Goal: Information Seeking & Learning: Learn about a topic

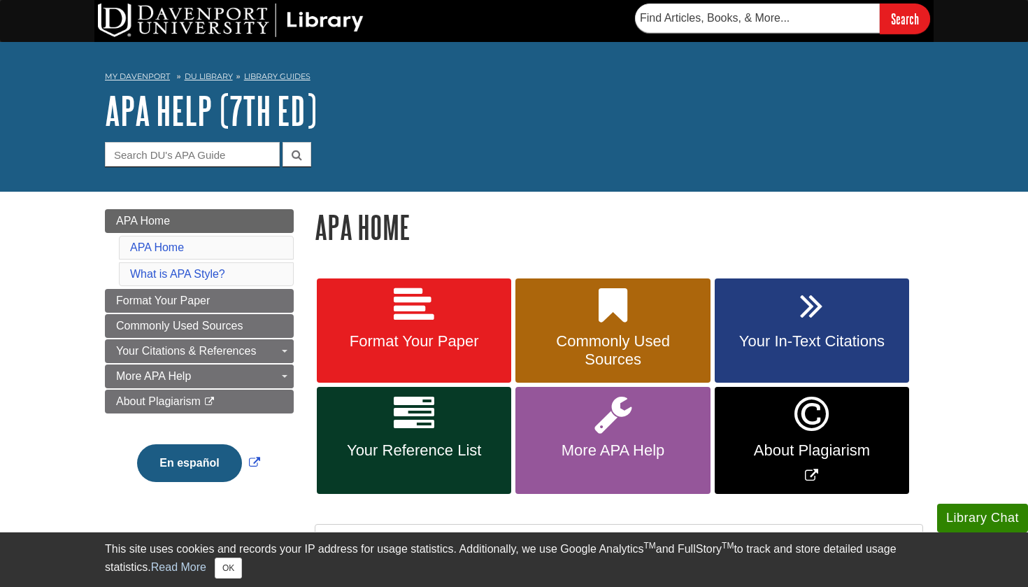
click at [406, 323] on icon at bounding box center [414, 305] width 41 height 41
click at [390, 409] on link "Your Reference List" at bounding box center [414, 440] width 194 height 107
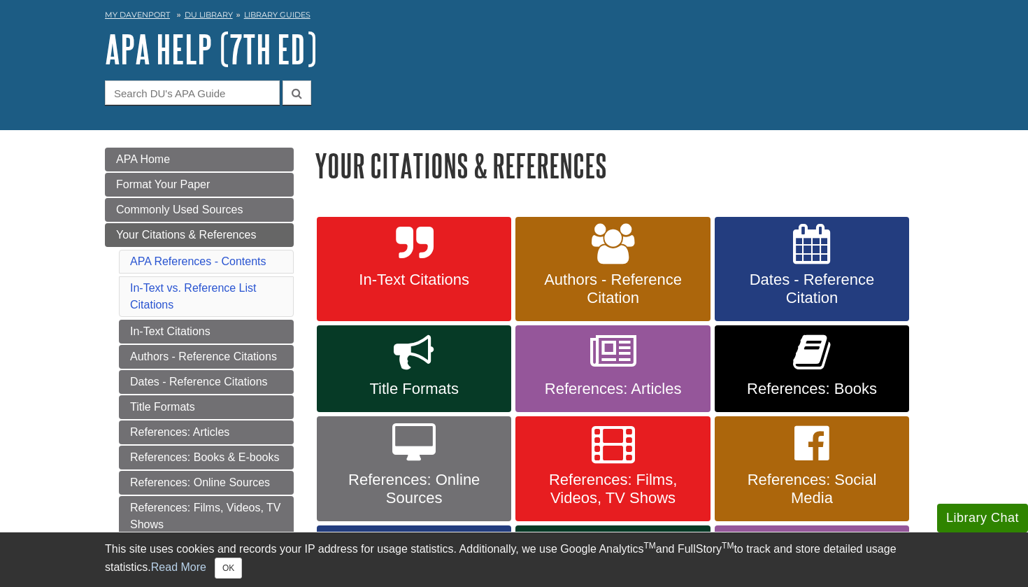
scroll to position [63, 0]
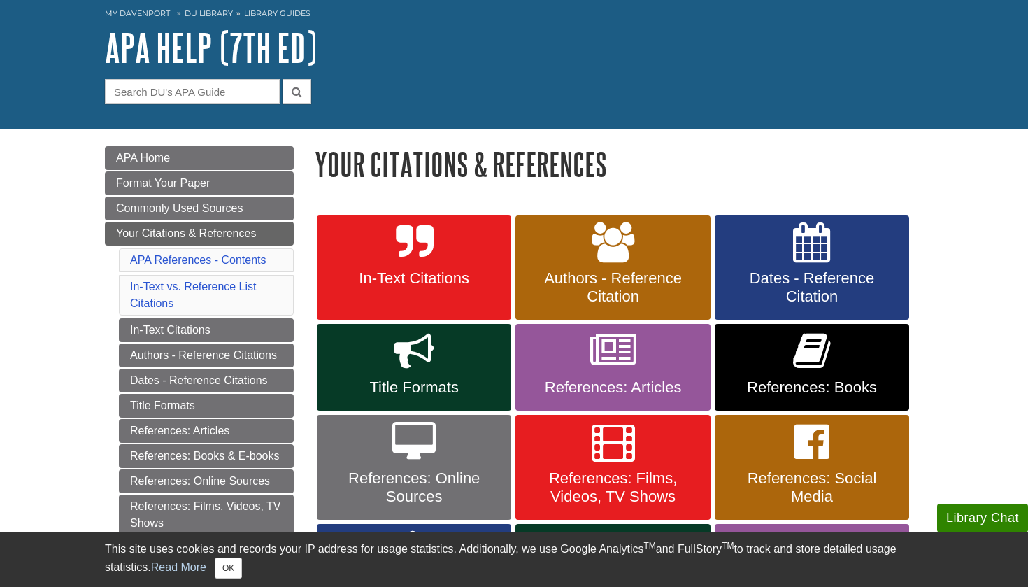
click at [453, 285] on span "In-Text Citations" at bounding box center [413, 278] width 173 height 18
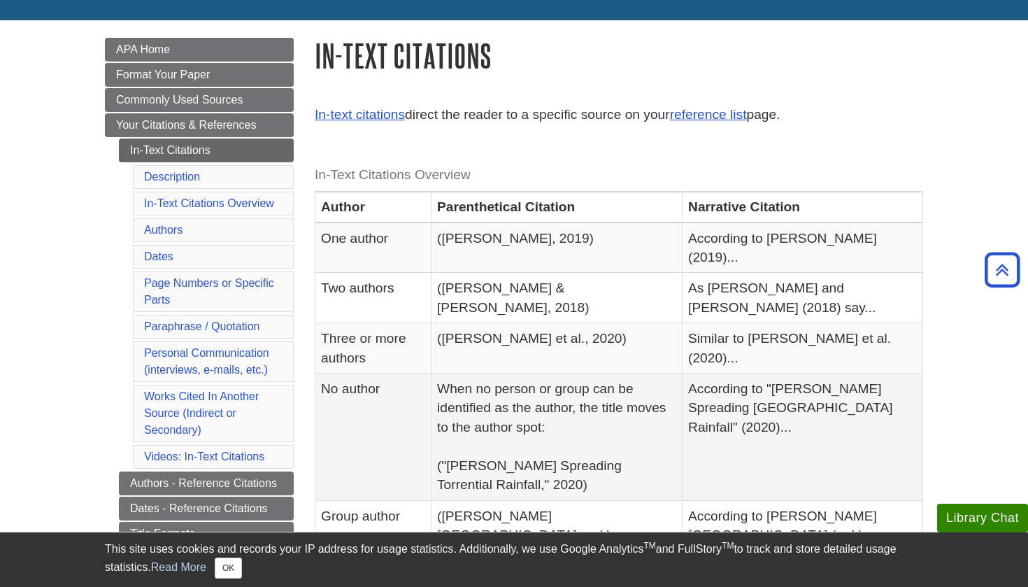
scroll to position [77, 0]
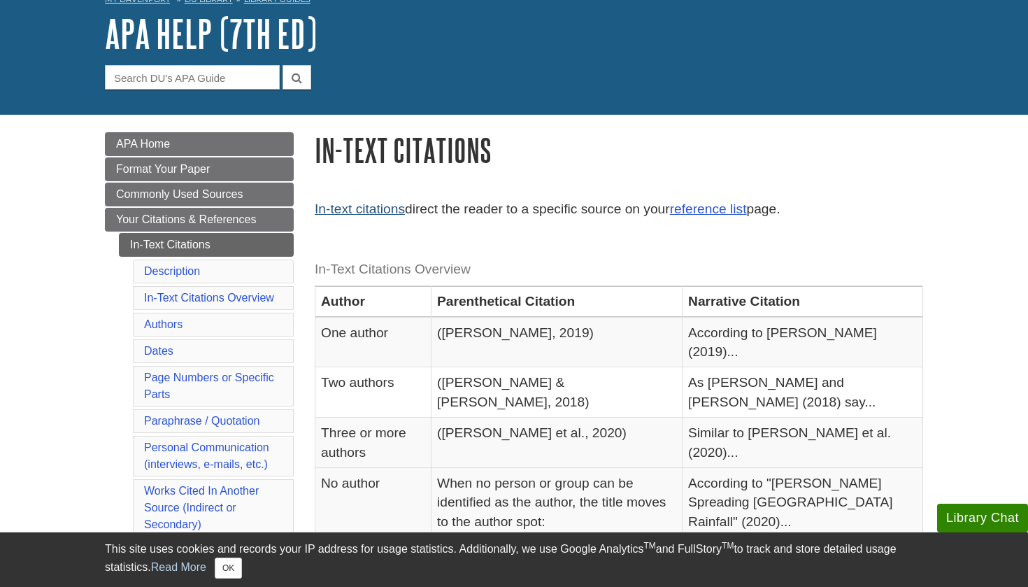
click at [371, 210] on link "In-text citations" at bounding box center [360, 208] width 90 height 15
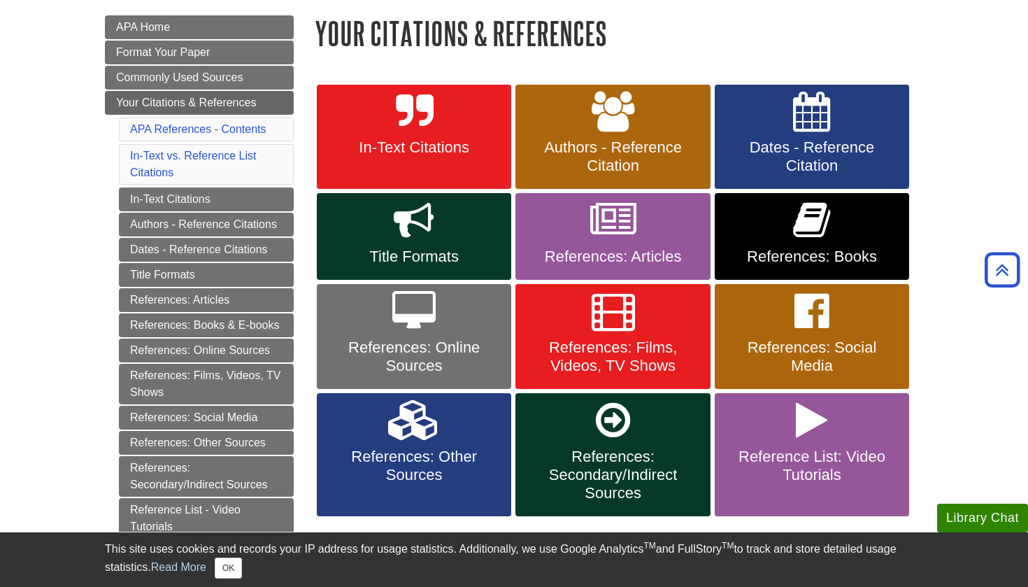
scroll to position [187, 0]
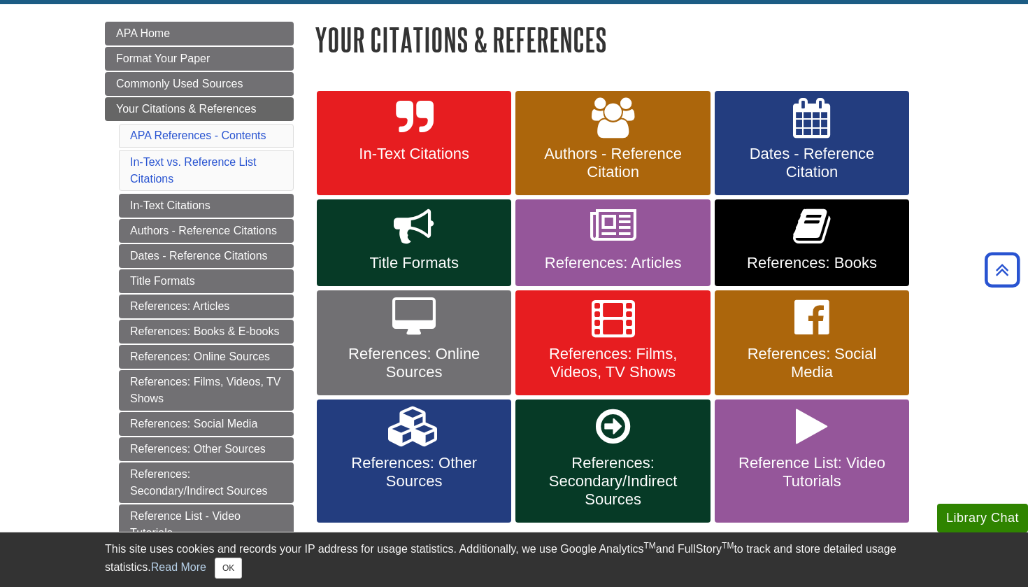
click at [360, 133] on link "In-Text Citations" at bounding box center [414, 143] width 194 height 105
